Goal: Task Accomplishment & Management: Complete application form

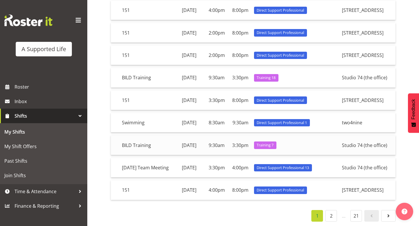
scroll to position [154, 0]
click at [329, 216] on link "2" at bounding box center [331, 216] width 12 height 12
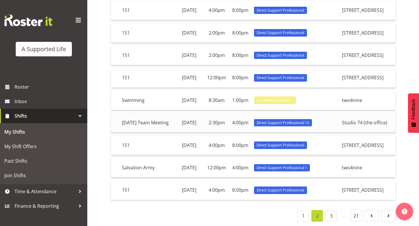
scroll to position [148, 0]
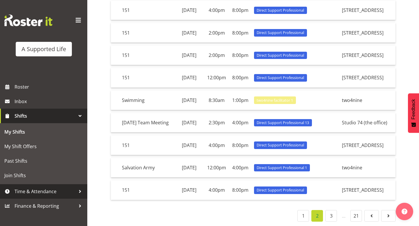
click at [43, 189] on span "Time & Attendance" at bounding box center [45, 191] width 61 height 9
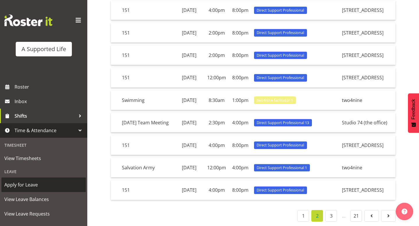
click at [52, 190] on link "Apply for Leave" at bounding box center [43, 185] width 84 height 15
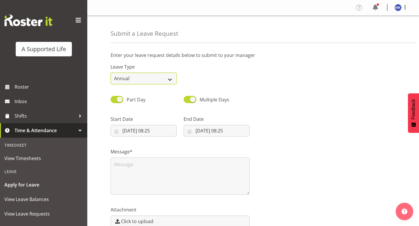
click at [169, 81] on select "Annual Sick Bereavement Domestic Violence Parental Jury Service Day In [GEOGRAP…" at bounding box center [143, 79] width 66 height 12
select select "Day In [GEOGRAPHIC_DATA]"
click at [110, 73] on select "Annual Sick Bereavement Domestic Violence Parental Jury Service Day In [GEOGRAP…" at bounding box center [143, 79] width 66 height 12
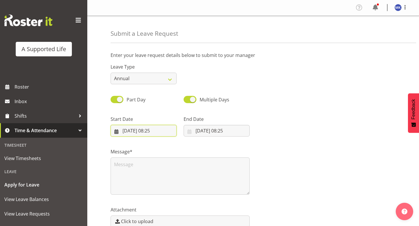
click at [151, 130] on input "[DATE] 08:25" at bounding box center [143, 131] width 66 height 12
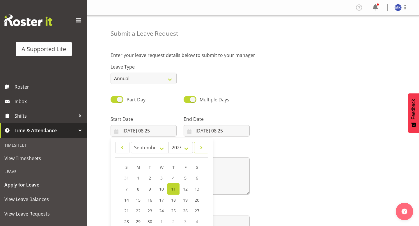
click at [198, 150] on span at bounding box center [201, 147] width 7 height 7
select select "9"
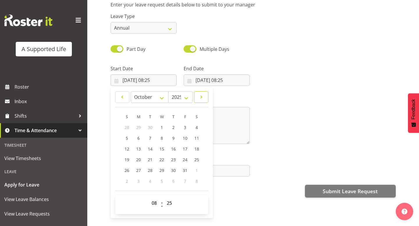
scroll to position [53, 0]
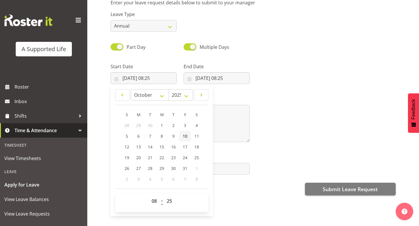
click at [184, 140] on link "10" at bounding box center [185, 136] width 12 height 11
type input "[DATE] 08:25"
click at [155, 201] on select "00 01 02 03 04 05 06 07 08 09 10 11 12 13 14 15 16 17 18 19 20 21 22 23" at bounding box center [154, 201] width 13 height 12
select select "14"
click at [148, 195] on select "00 01 02 03 04 05 06 07 08 09 10 11 12 13 14 15 16 17 18 19 20 21 22 23" at bounding box center [154, 201] width 13 height 12
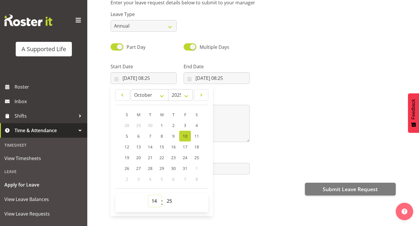
type input "[DATE] 14:25"
click at [168, 199] on select "00 01 02 03 04 05 06 07 08 09 10 11 12 13 14 15 16 17 18 19 20 21 22 23 24 25 2…" at bounding box center [169, 201] width 13 height 12
select select "0"
click at [163, 195] on select "00 01 02 03 04 05 06 07 08 09 10 11 12 13 14 15 16 17 18 19 20 21 22 23 24 25 2…" at bounding box center [169, 201] width 13 height 12
type input "[DATE] 14:00"
